Goal: Find specific page/section: Find specific page/section

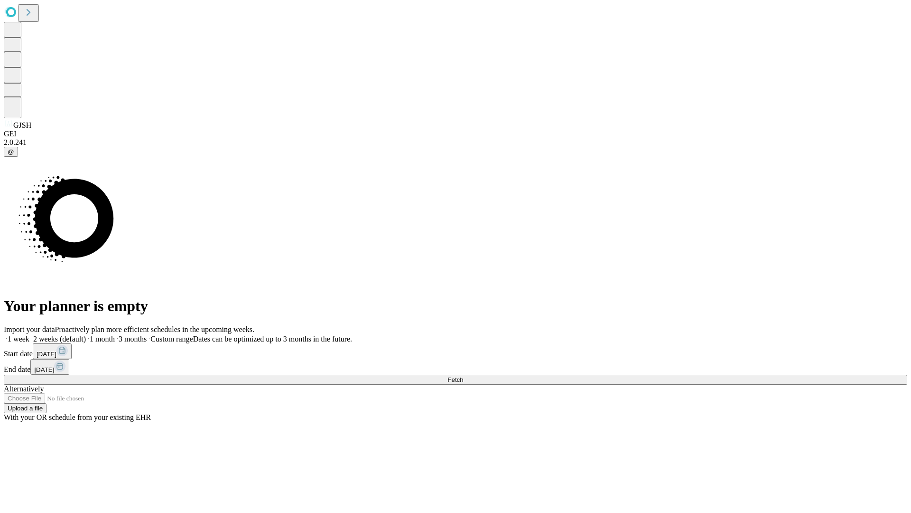
click at [463, 376] on span "Fetch" at bounding box center [456, 379] width 16 height 7
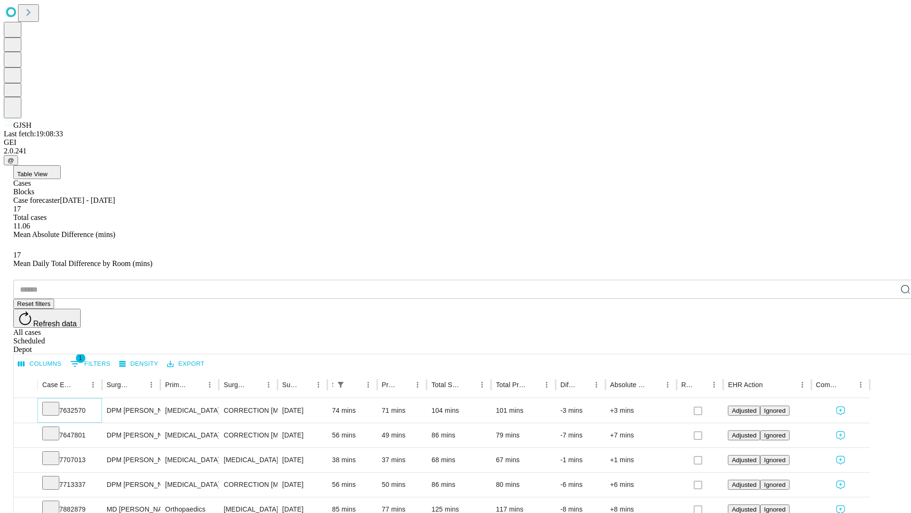
click at [56, 403] on icon at bounding box center [50, 407] width 9 height 9
